Goal: Task Accomplishment & Management: Use online tool/utility

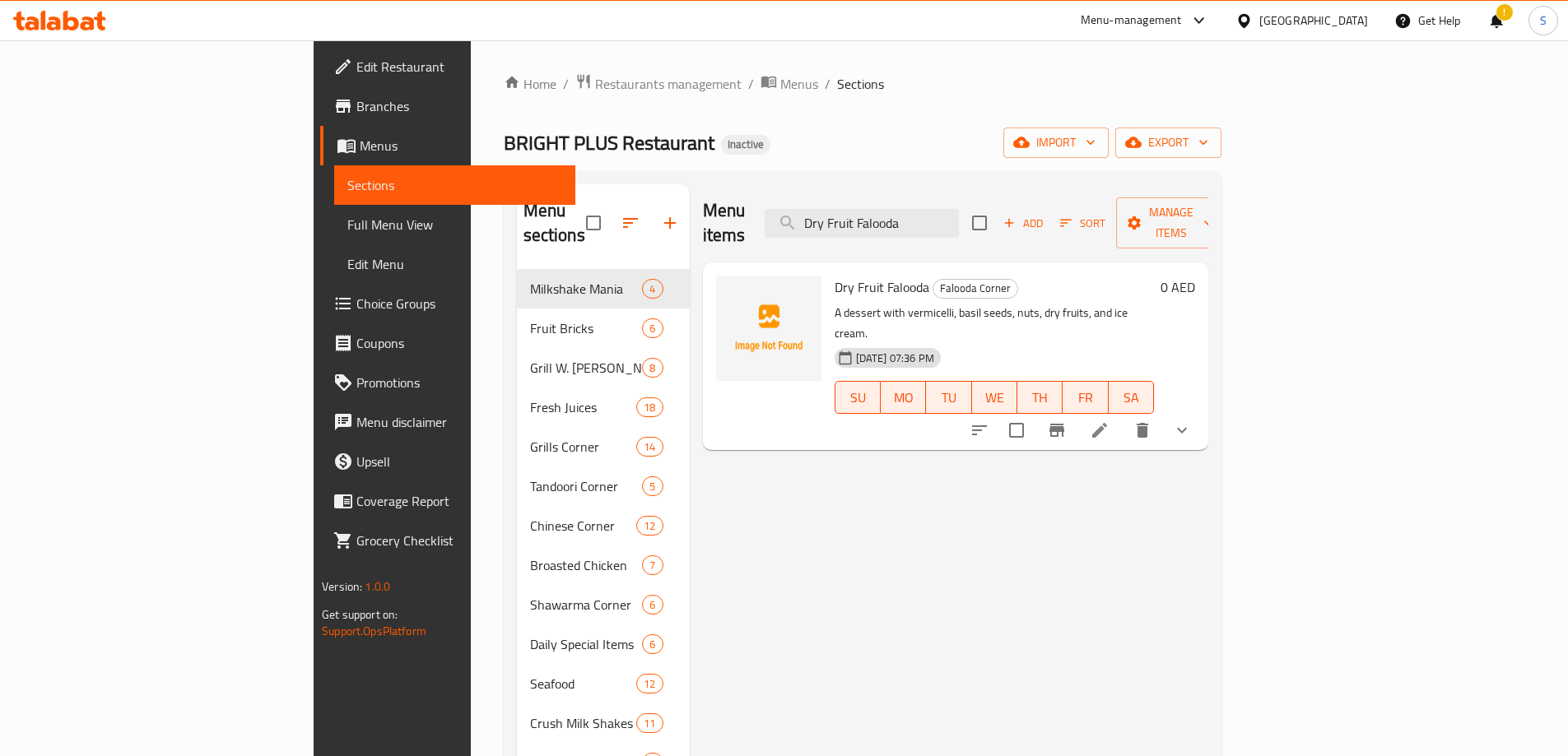
click at [690, 714] on div "Menu items Dry Fruit Falooda Add Sort Manage items Dry Fruit Falooda Falooda Co…" at bounding box center [949, 606] width 519 height 842
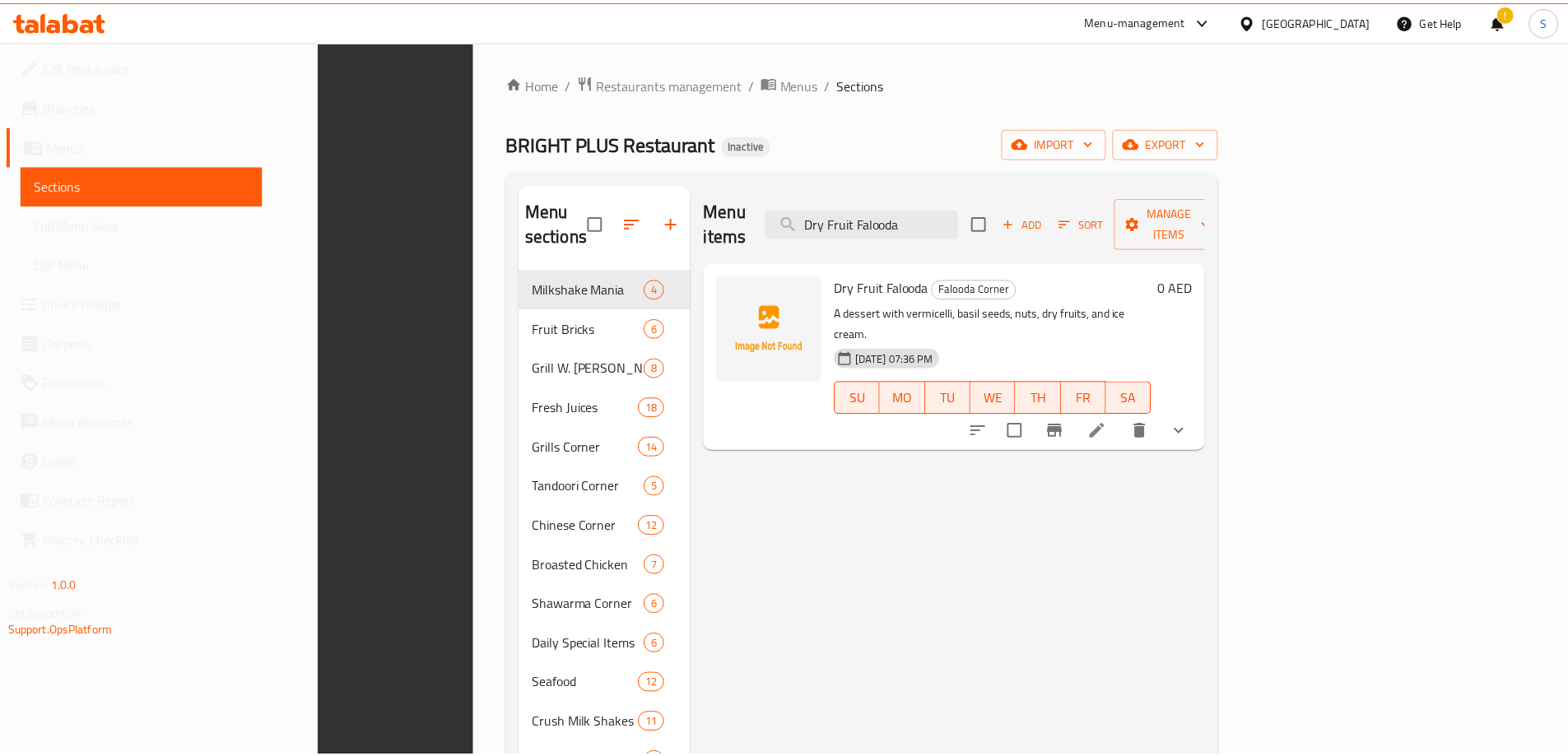
scroll to position [291, 0]
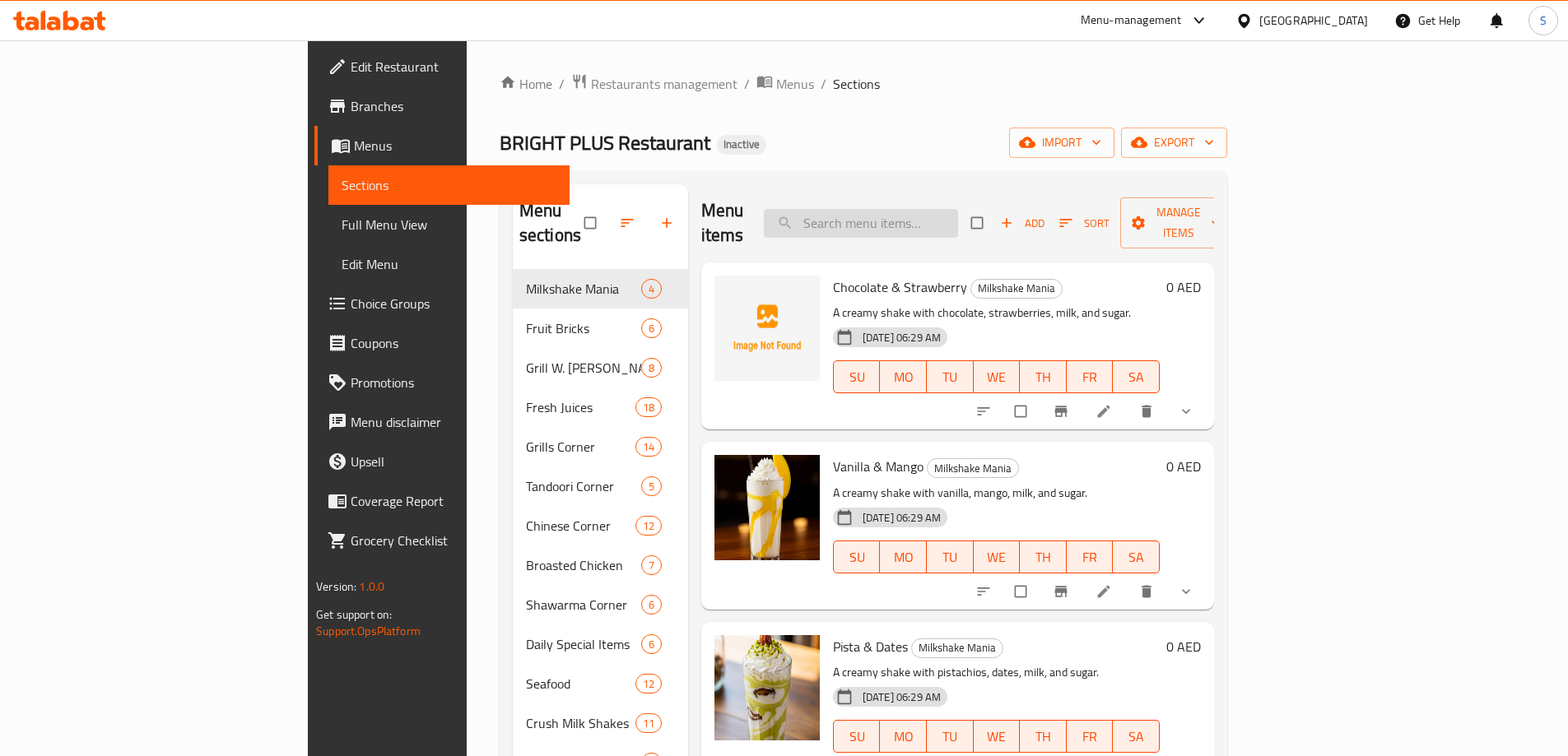
click at [924, 209] on input "search" at bounding box center [860, 223] width 194 height 29
paste input "برياني حيدرابادي شي"
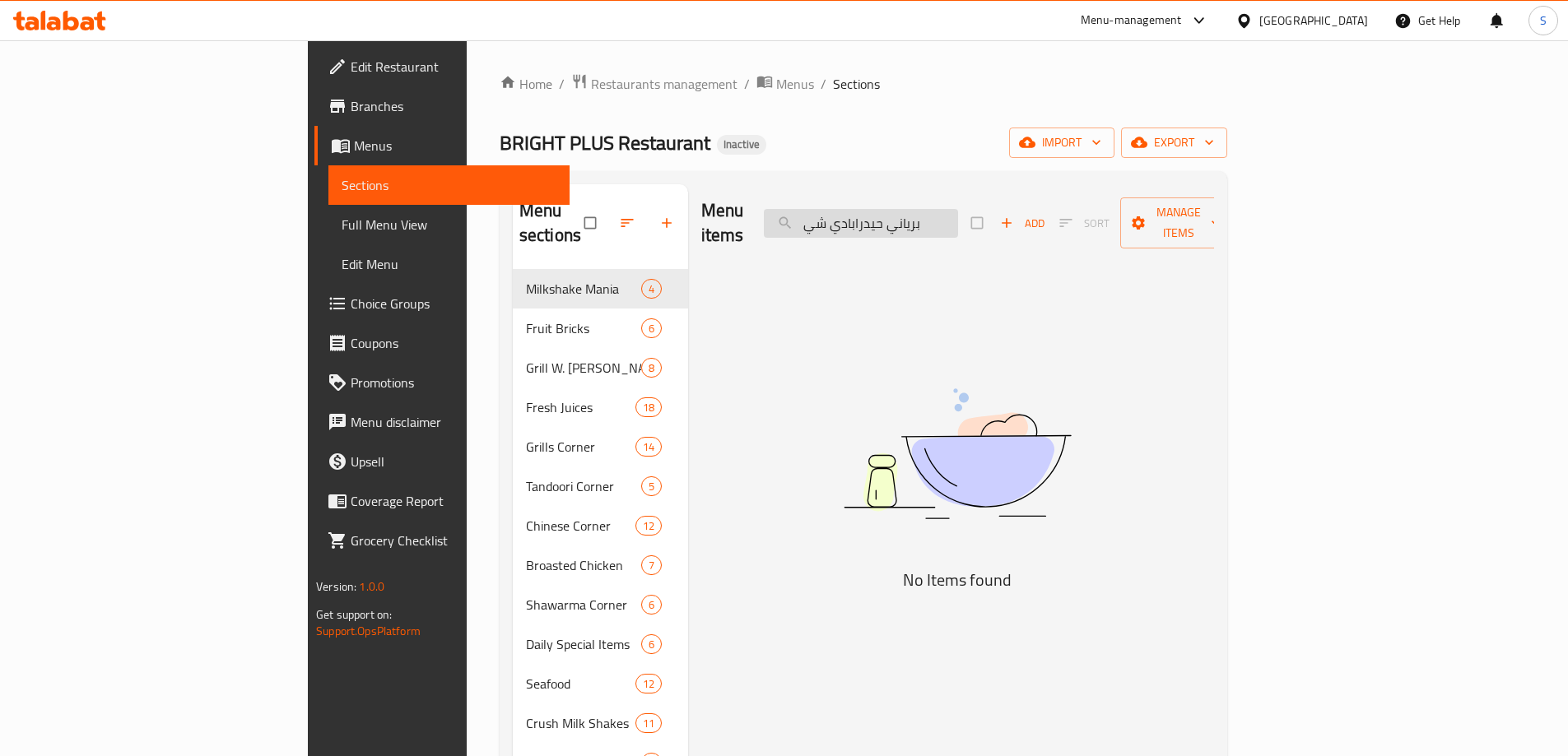
click at [955, 209] on input "برياني حيدرابادي شي" at bounding box center [860, 223] width 194 height 29
paste input "جاج برياني حيدراباد"
type input "دجاج برياني حيدرابادي"
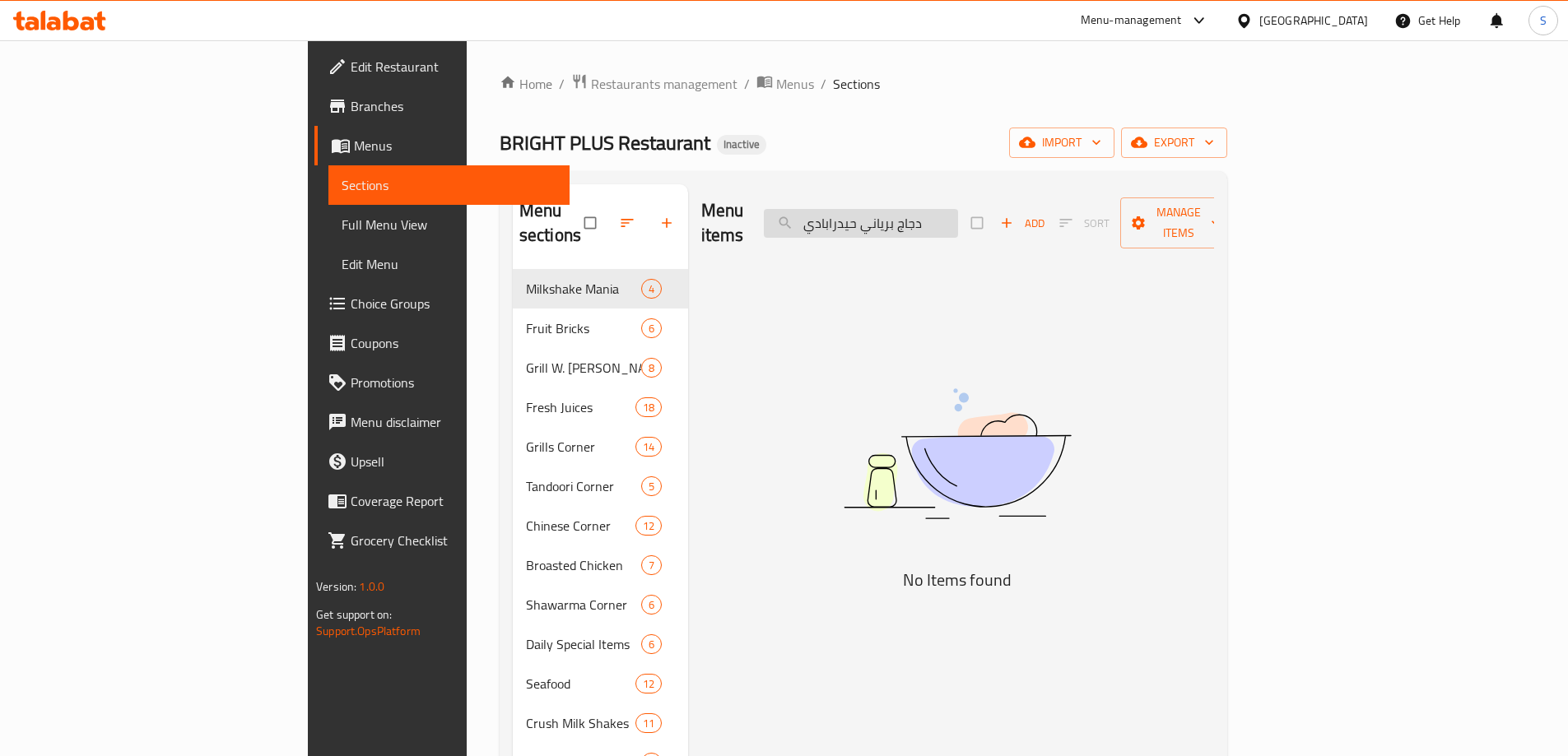
click at [958, 209] on input "دجاج برياني حيدرابادي" at bounding box center [860, 223] width 194 height 29
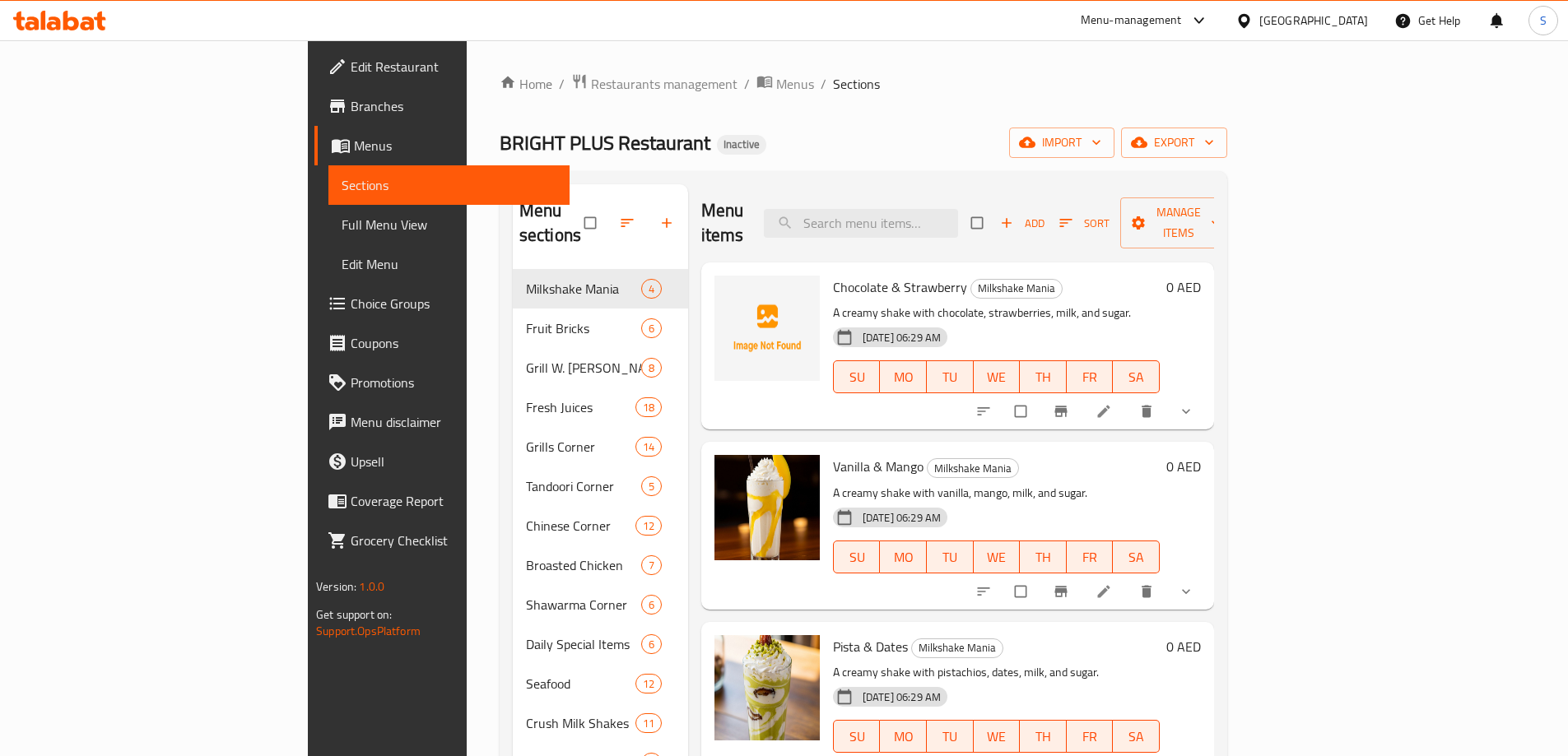
click at [796, 132] on div "BRIGHT PLUS Restaurant Inactive import export" at bounding box center [864, 142] width 728 height 30
click at [954, 212] on input "search" at bounding box center [860, 223] width 194 height 29
paste input "Mango"
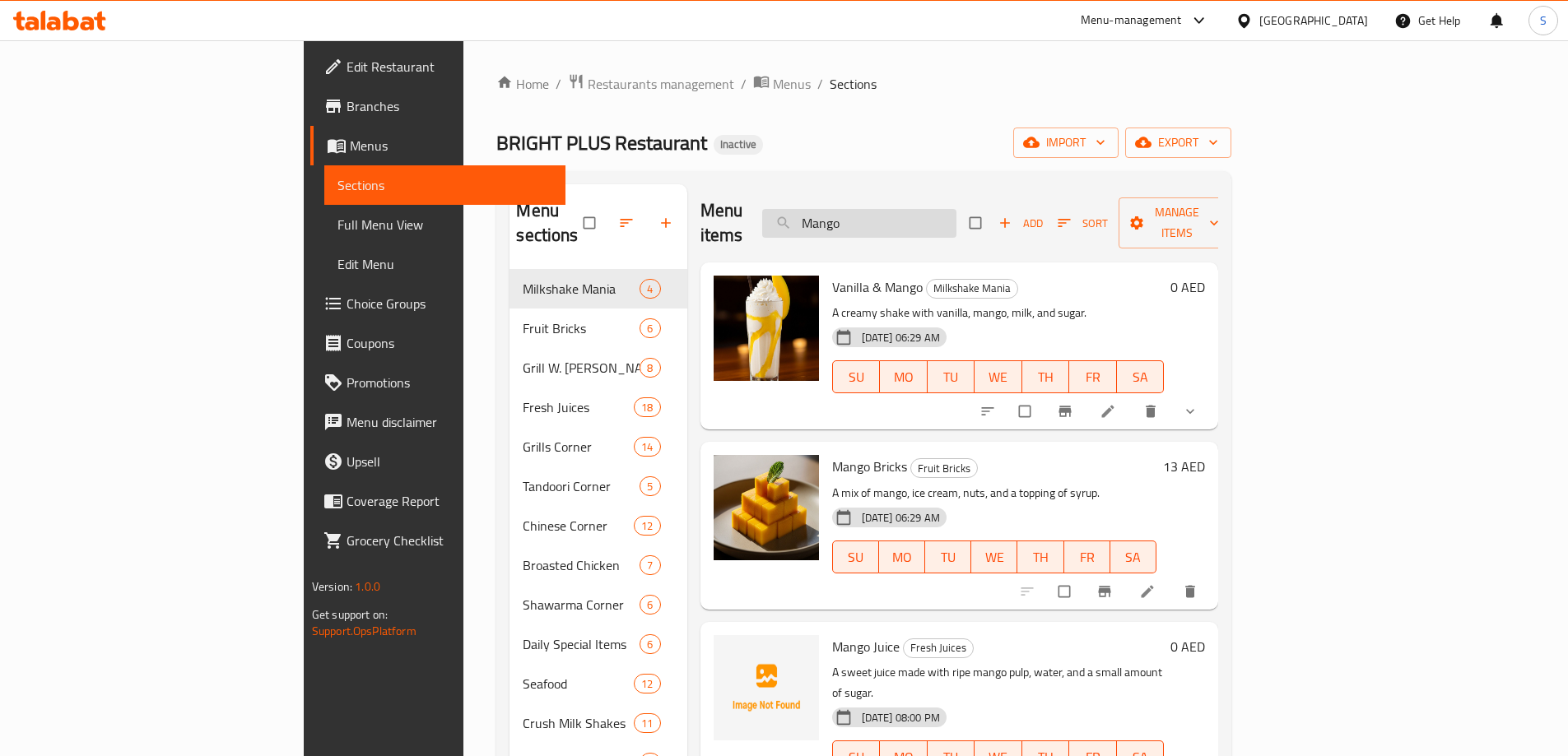
drag, startPoint x: 913, startPoint y: 226, endPoint x: 927, endPoint y: 208, distance: 22.8
click at [922, 215] on div "Menu items Mango Add Sort Manage items" at bounding box center [960, 223] width 519 height 78
click at [933, 209] on input "Mango" at bounding box center [859, 223] width 194 height 29
paste input "Iced Nescafe"
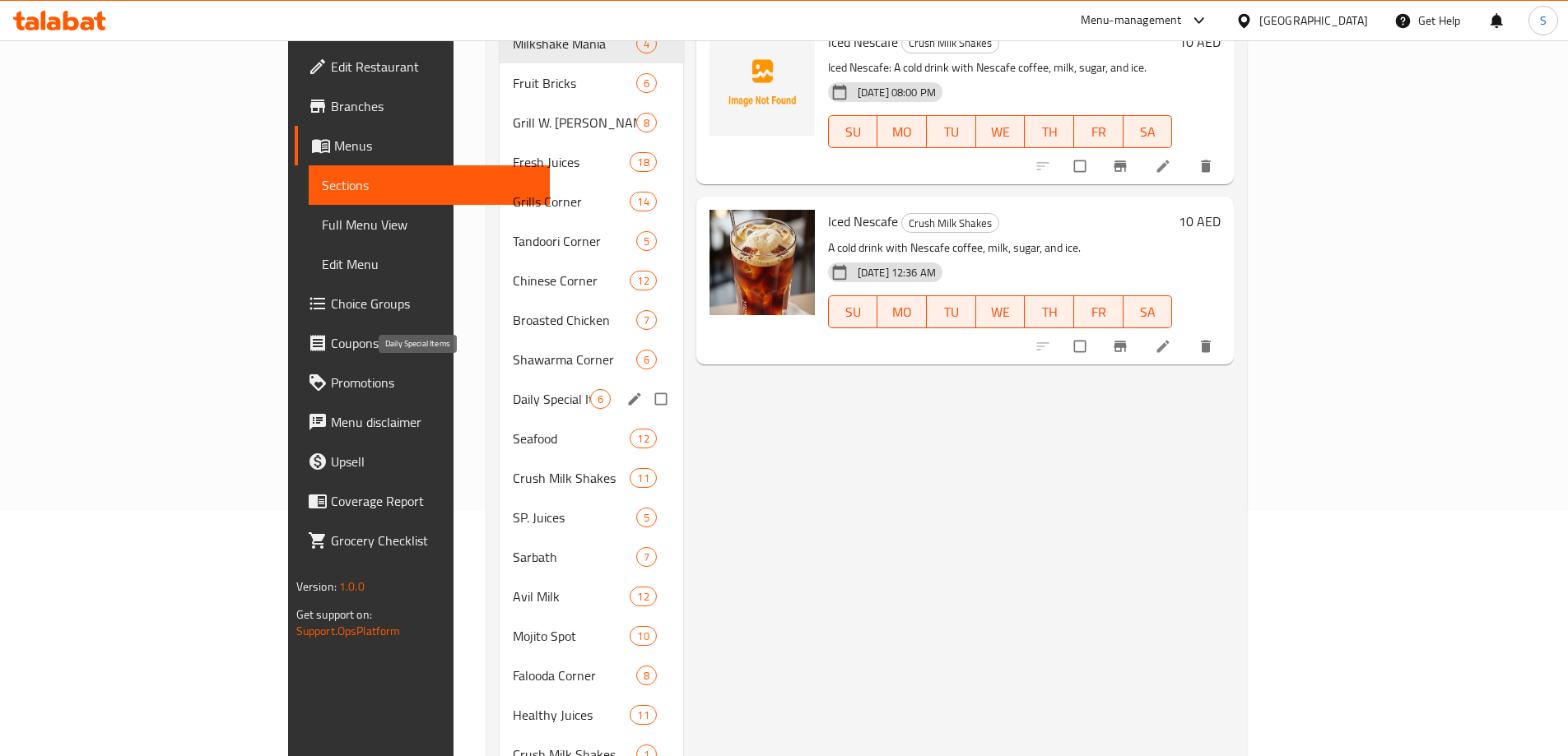
scroll to position [247, 0]
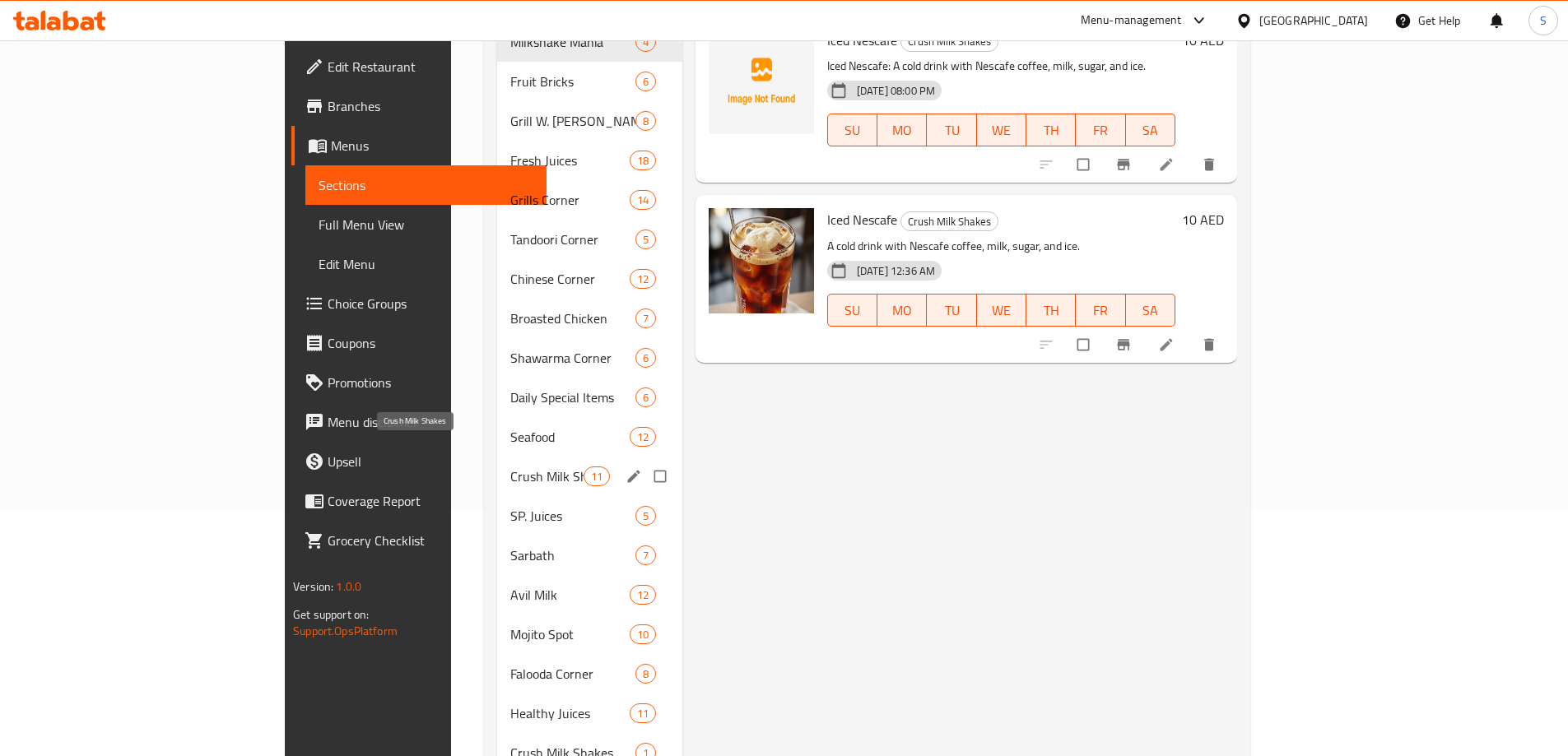
type input "Iced Nescafe"
click at [510, 467] on span "Crush Milk Shakes" at bounding box center [546, 477] width 73 height 20
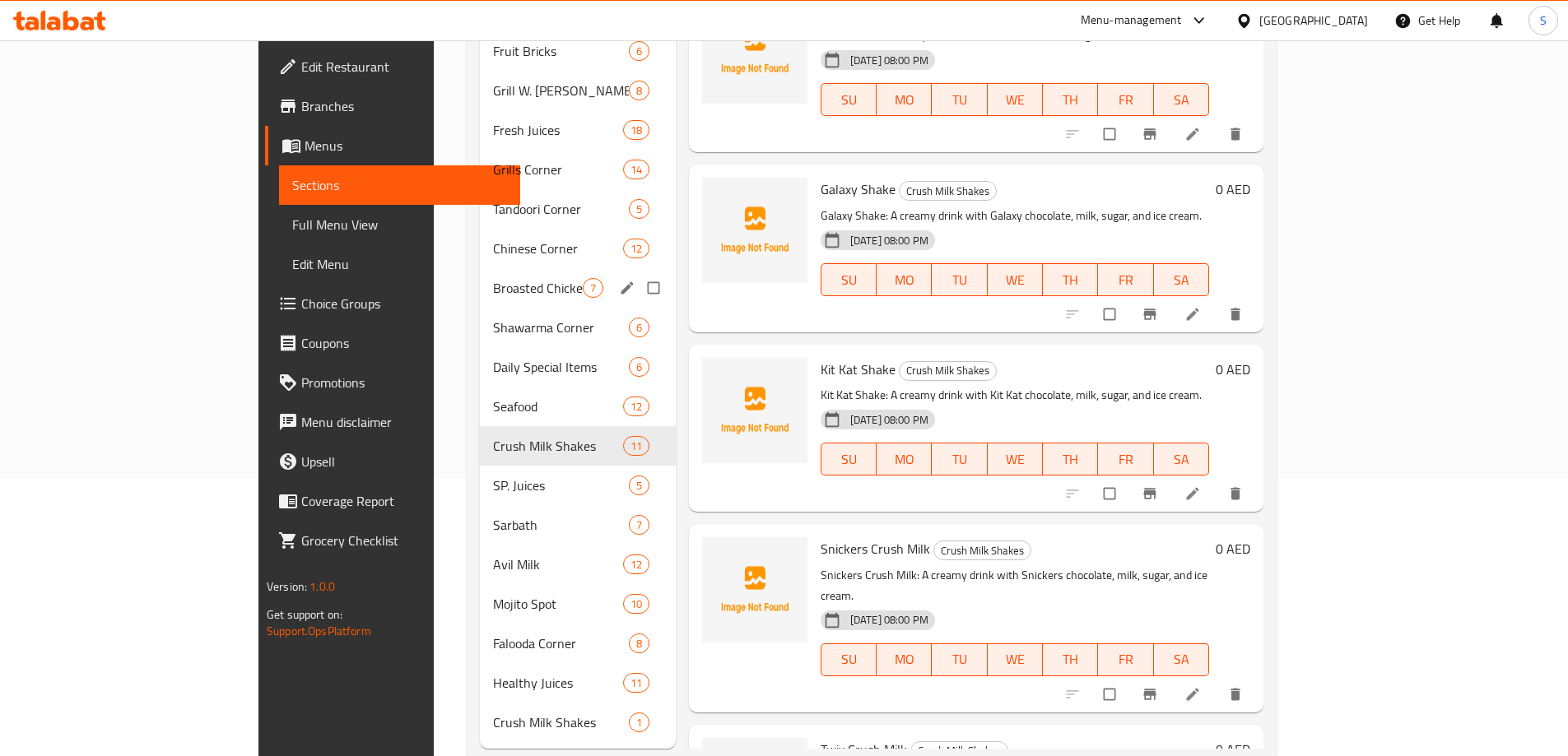
scroll to position [291, 0]
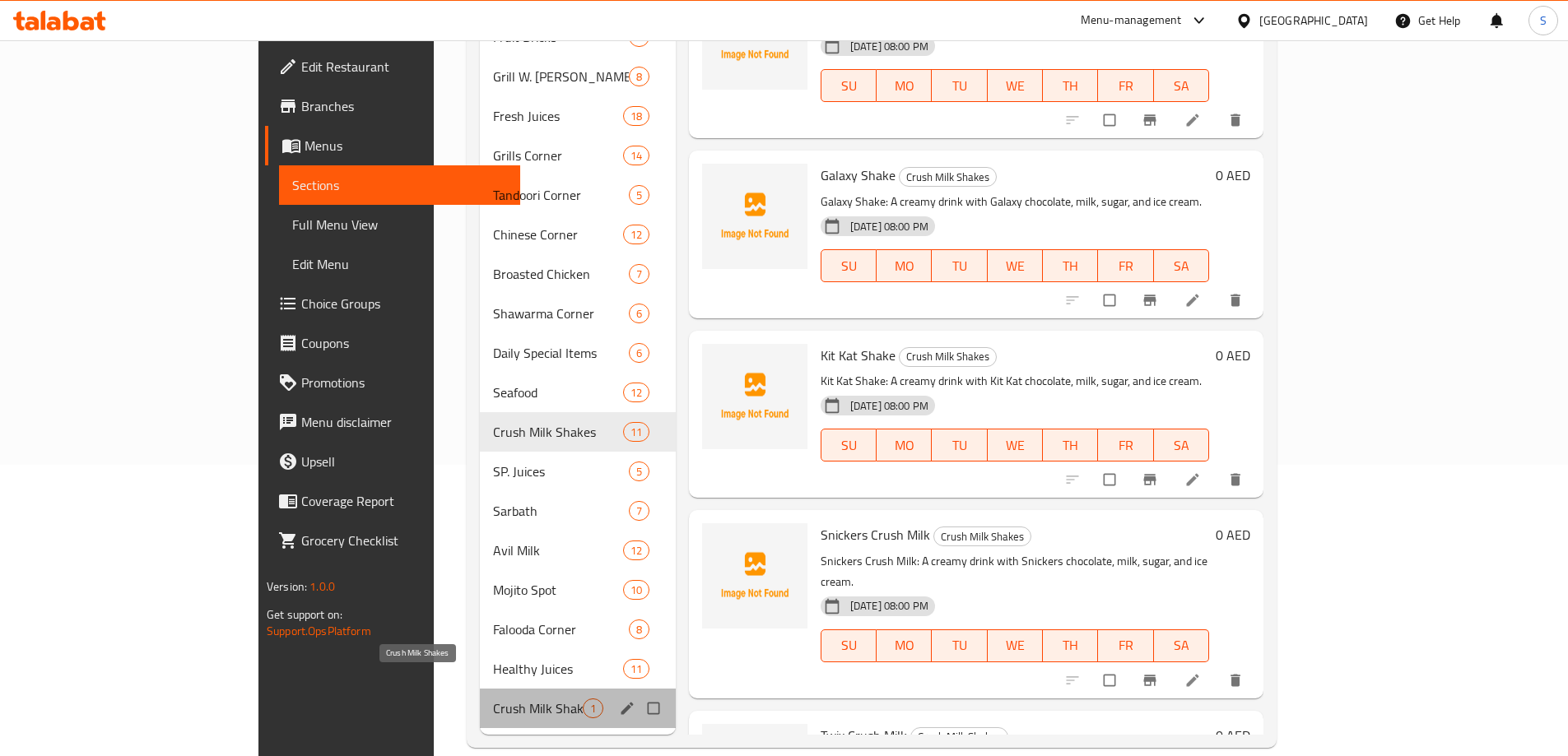
click at [493, 699] on span "Crush Milk Shakes" at bounding box center [538, 709] width 90 height 20
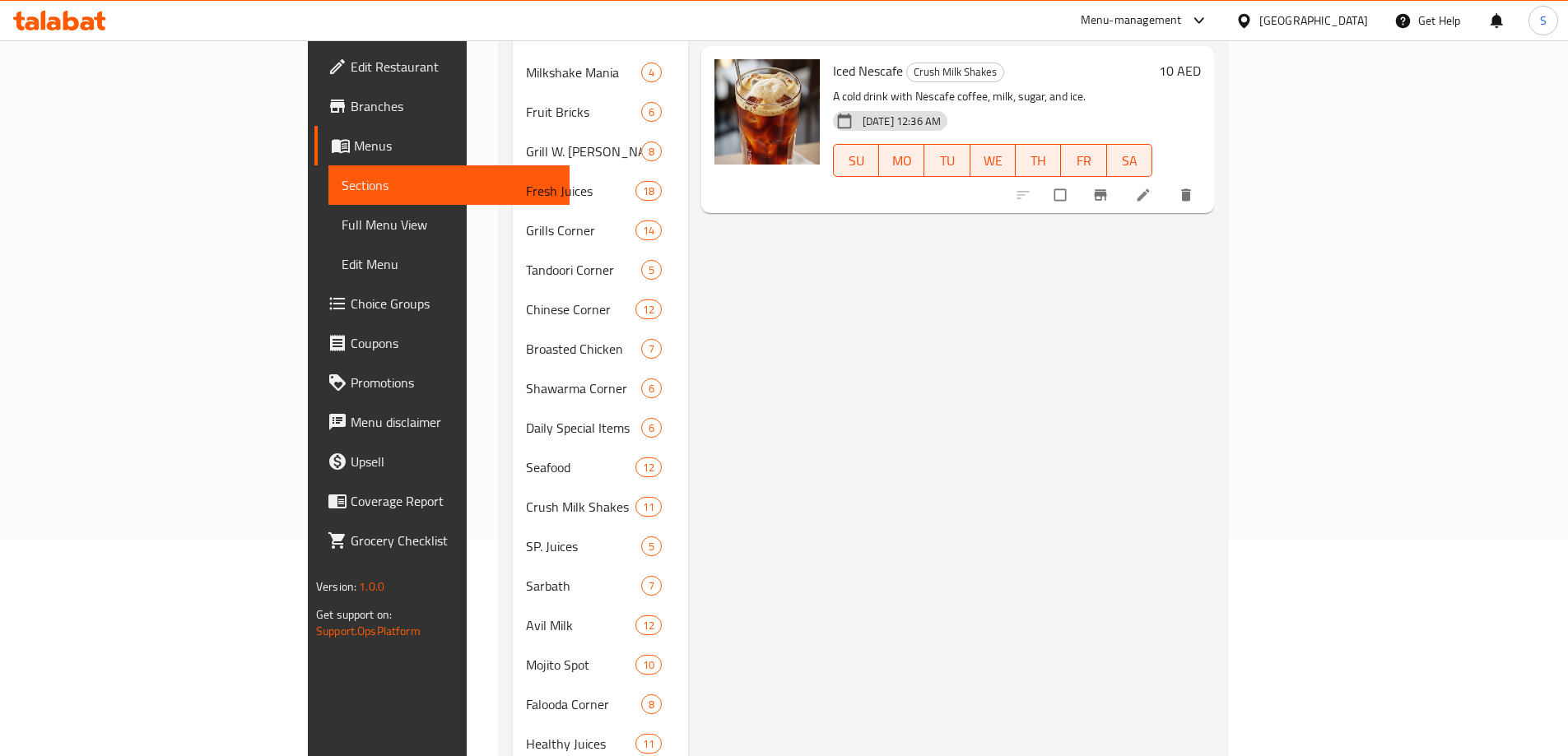
scroll to position [45, 0]
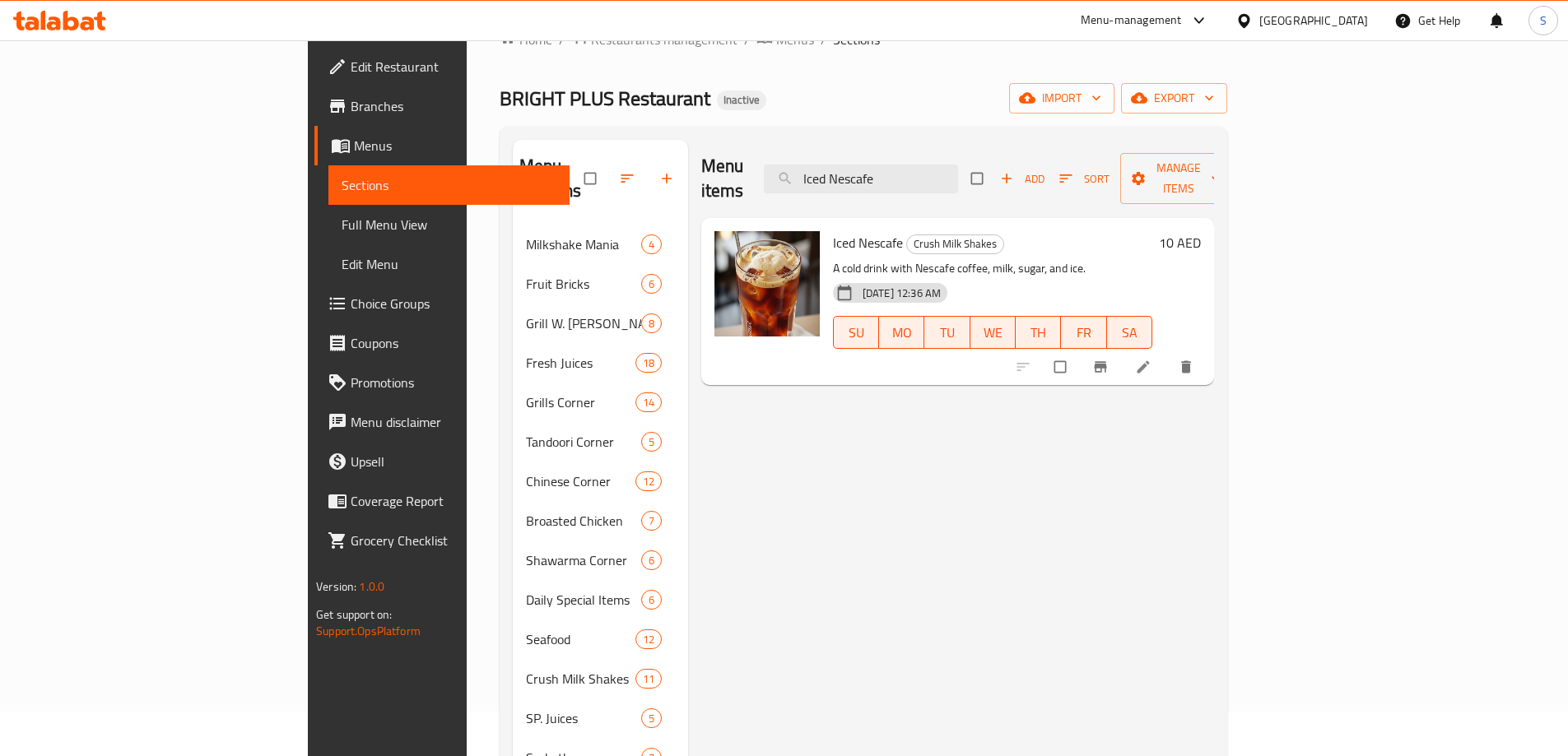
click at [328, 213] on link "Full Menu View" at bounding box center [448, 225] width 241 height 39
click at [341, 188] on span "Sections" at bounding box center [449, 185] width 215 height 20
